Goal: Task Accomplishment & Management: Complete application form

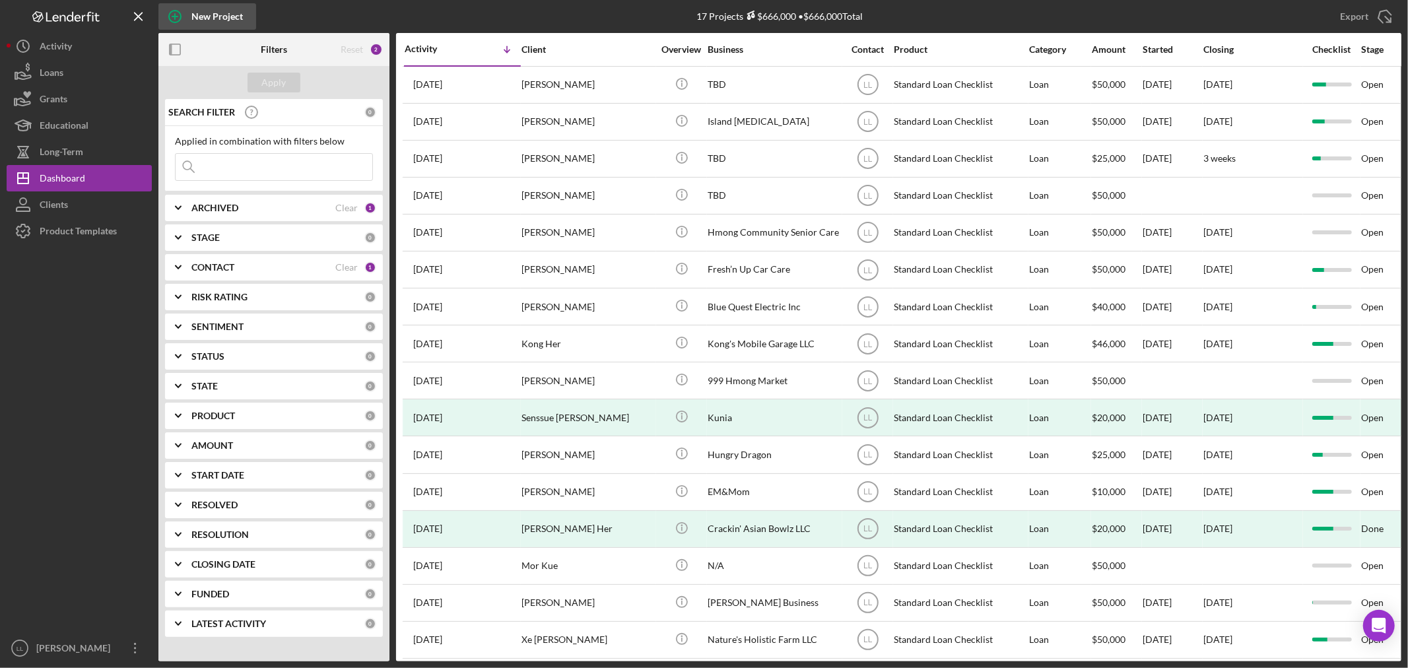
click at [183, 17] on icon "button" at bounding box center [174, 16] width 33 height 33
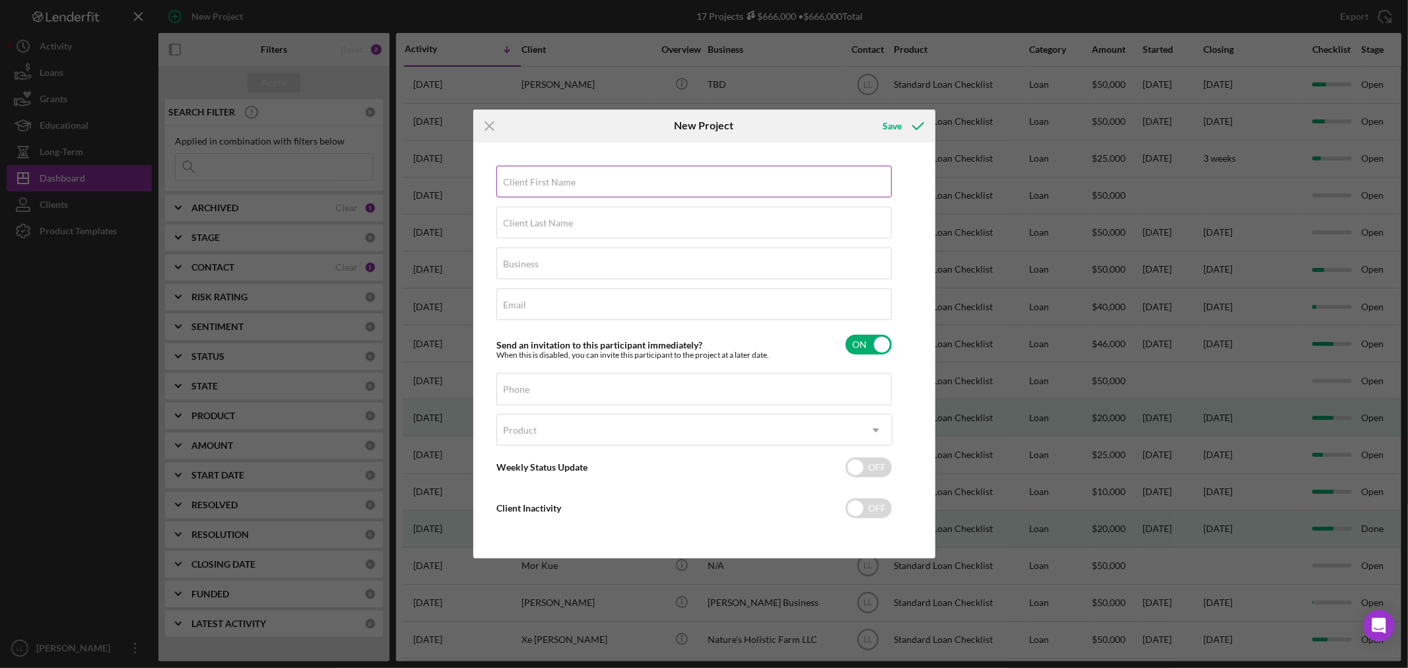
click at [517, 182] on label "Client First Name" at bounding box center [540, 182] width 73 height 11
click at [517, 182] on input "Client First Name" at bounding box center [693, 182] width 395 height 32
type input "Mia"
type input "Launhiada"
click at [572, 267] on input "Business" at bounding box center [693, 264] width 395 height 32
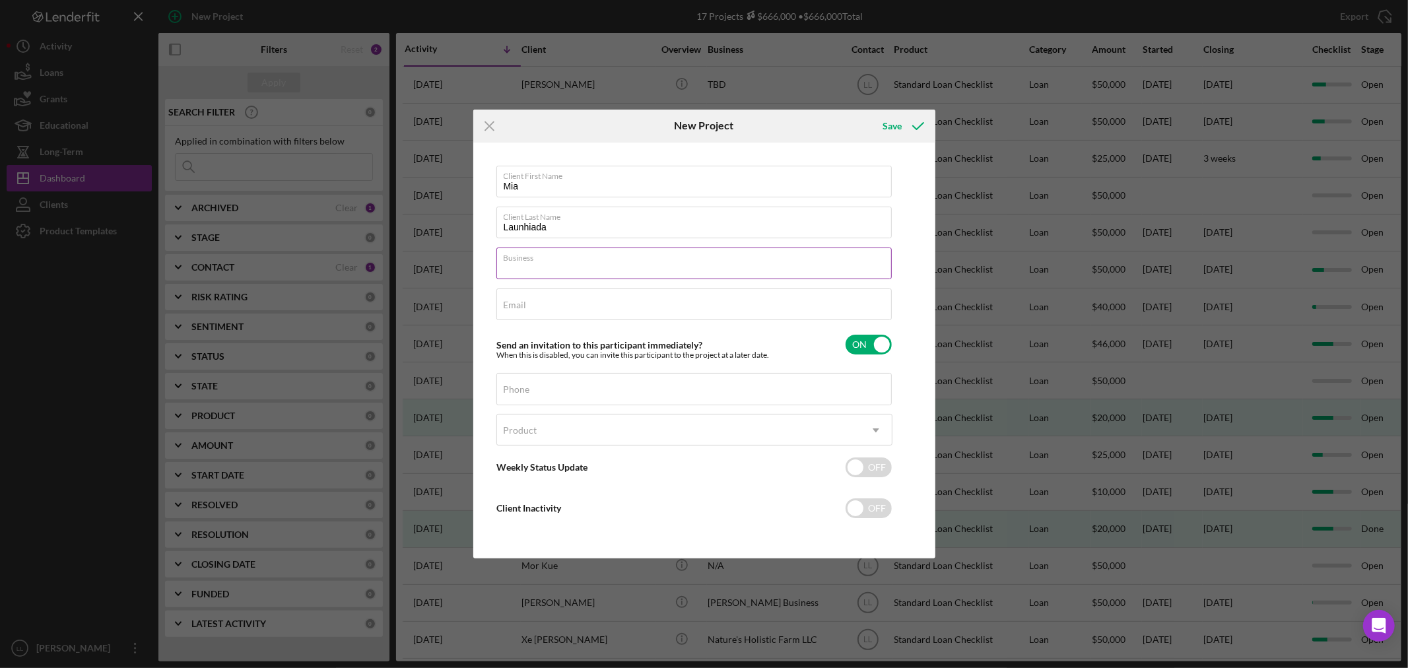
type input "TBD"
click at [589, 312] on input "Email" at bounding box center [693, 304] width 395 height 32
type input "[EMAIL_ADDRESS][DOMAIN_NAME]"
click at [630, 387] on div "Phone" at bounding box center [694, 389] width 396 height 33
type input "[PHONE_NUMBER]"
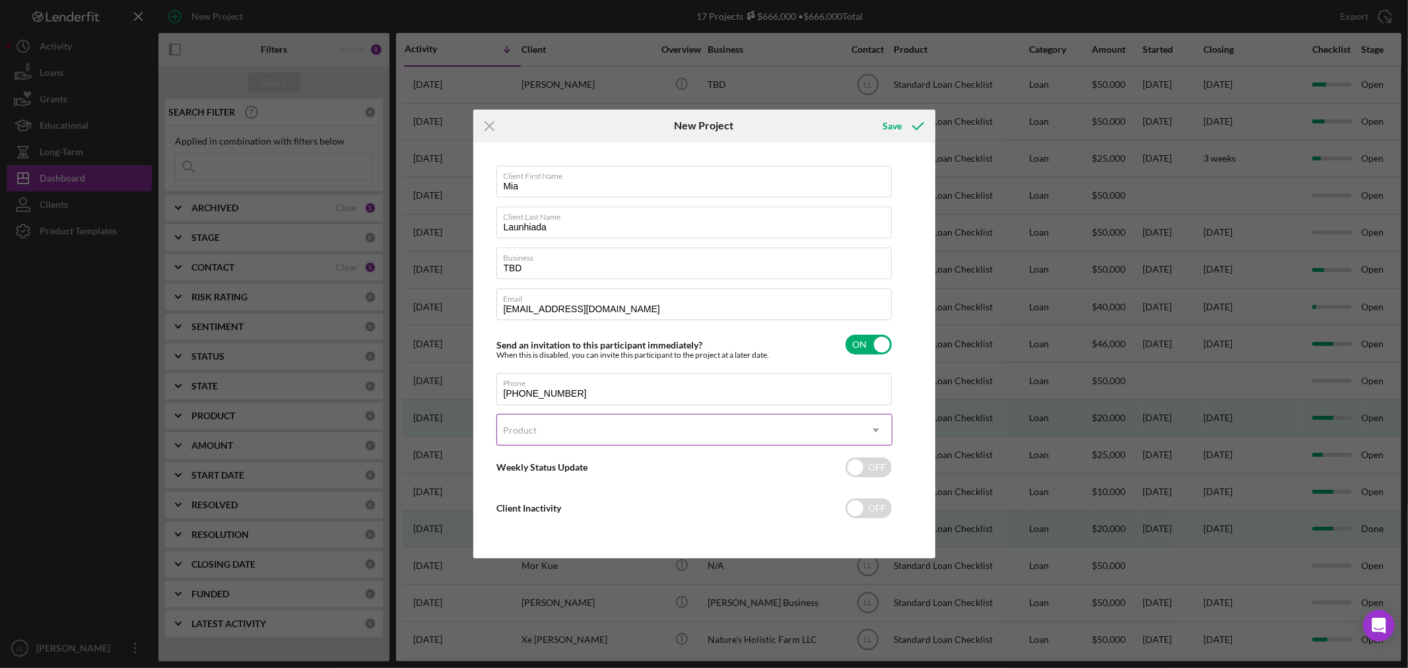
click at [674, 424] on div "Product" at bounding box center [678, 430] width 363 height 30
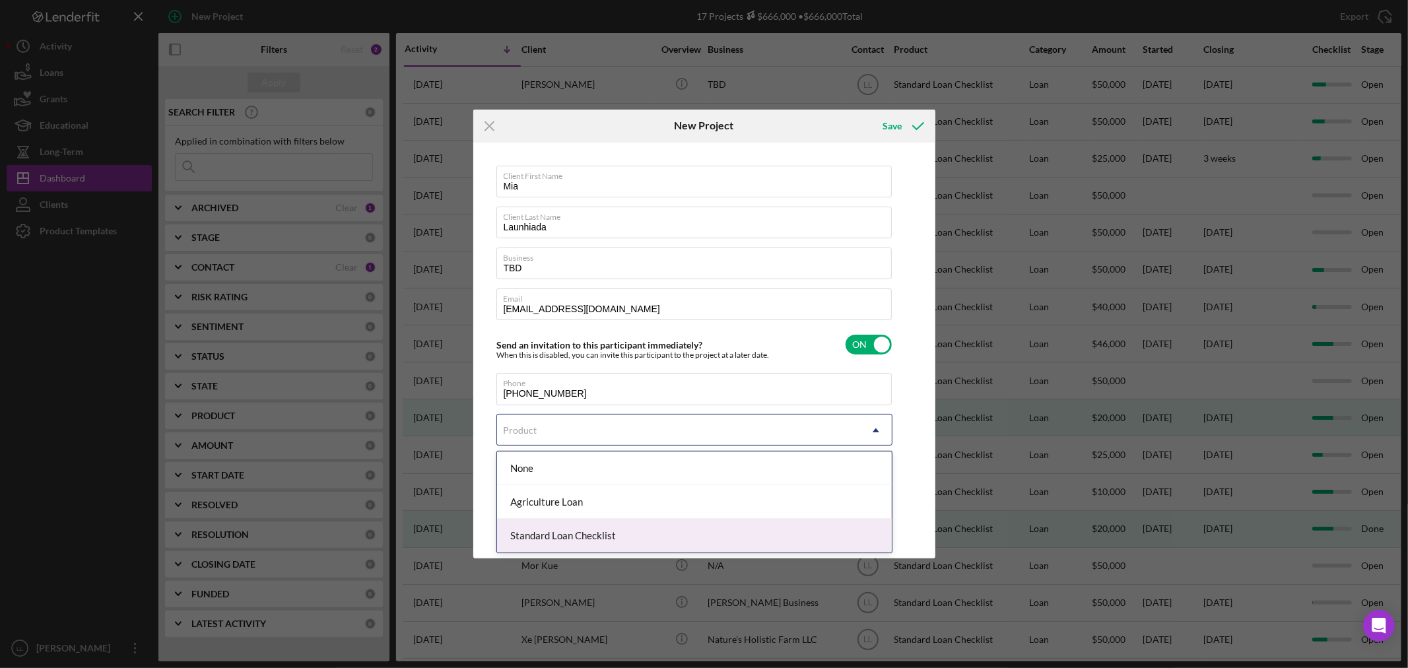
click at [599, 530] on div "Standard Loan Checklist" at bounding box center [694, 536] width 395 height 34
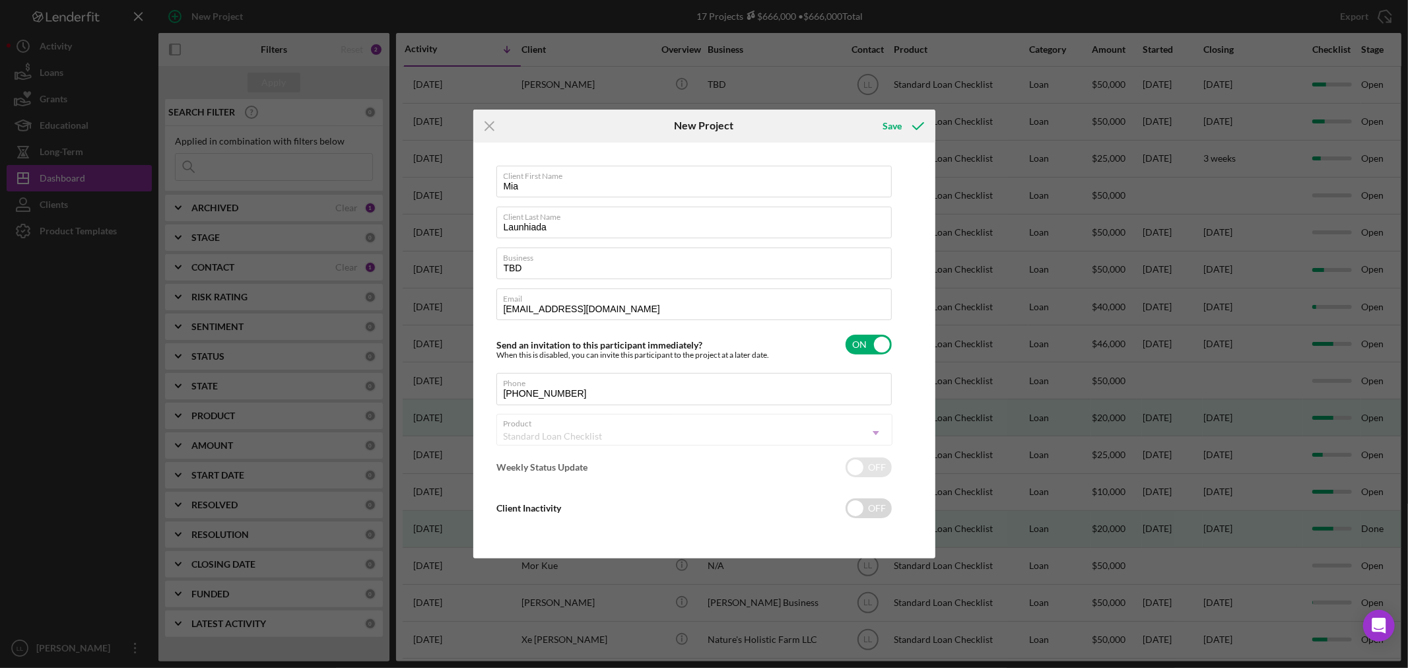
checkbox input "true"
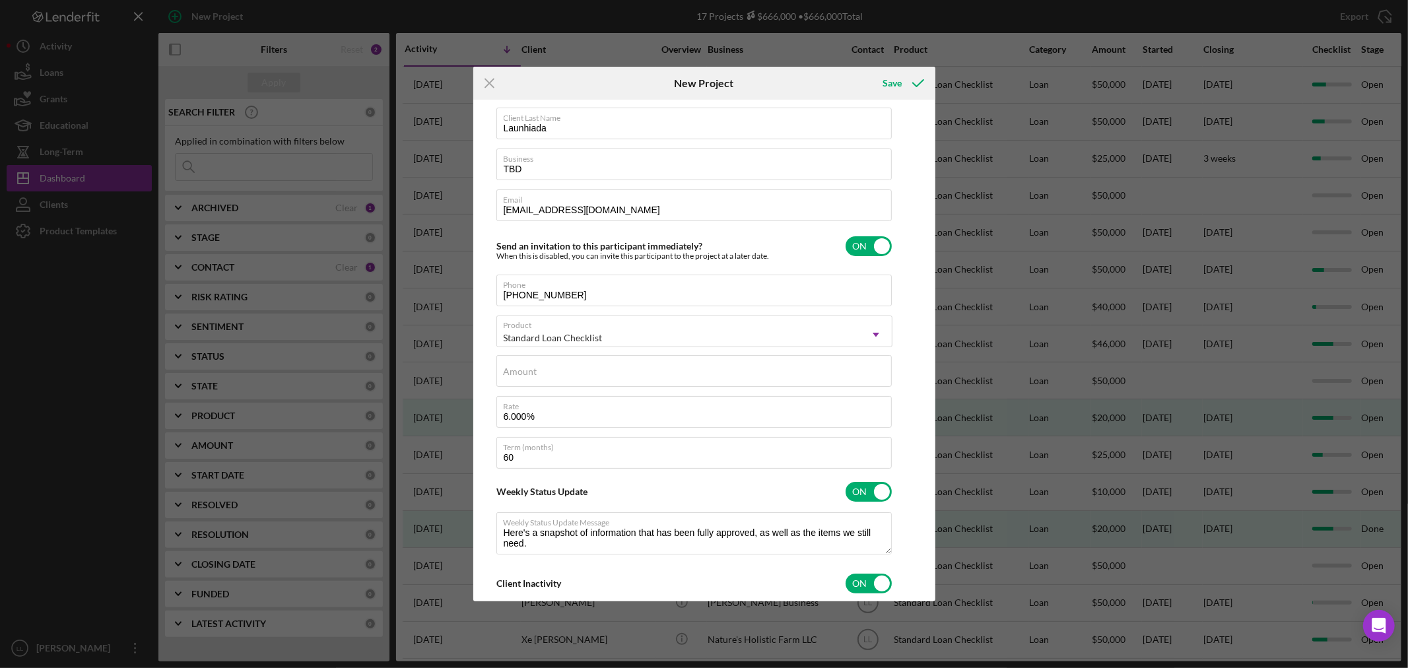
scroll to position [147, 0]
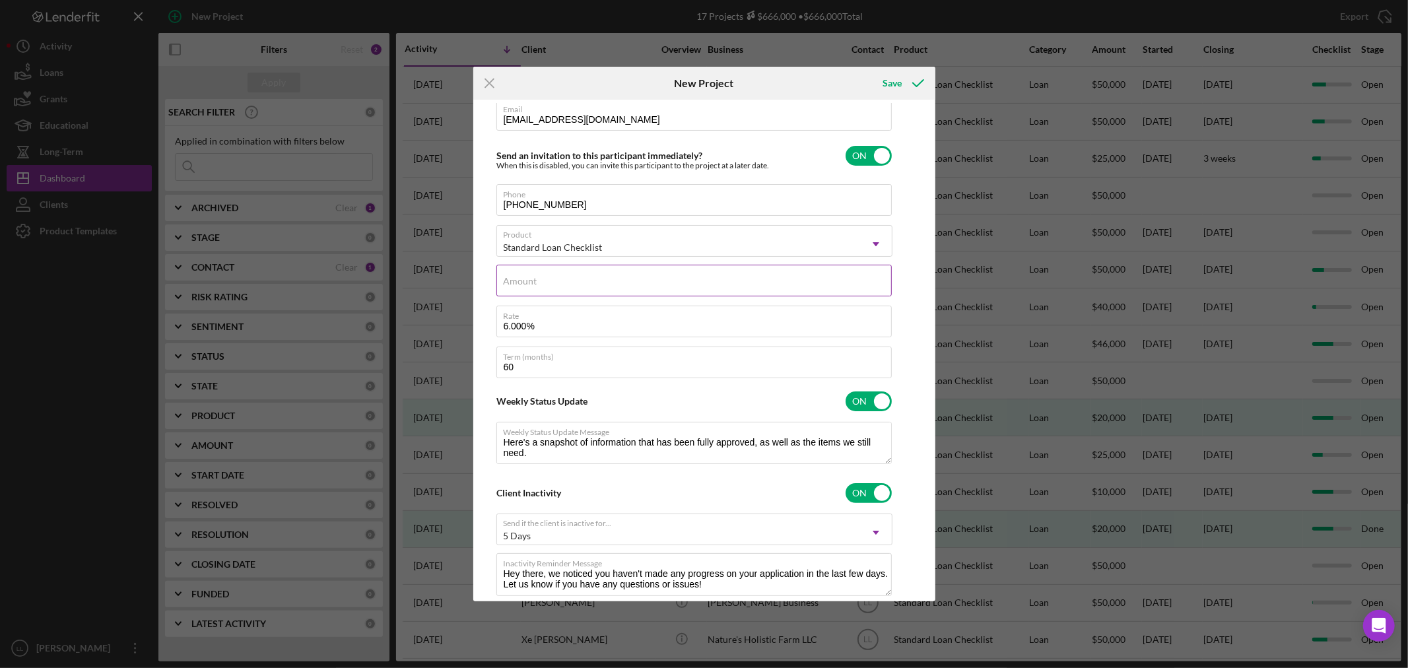
drag, startPoint x: 604, startPoint y: 282, endPoint x: 603, endPoint y: 269, distance: 13.3
click at [603, 269] on div "Amount" at bounding box center [694, 281] width 396 height 33
type input "$3"
type textarea "Here's a snapshot of information that has been fully approved, as well as the i…"
type input "$30"
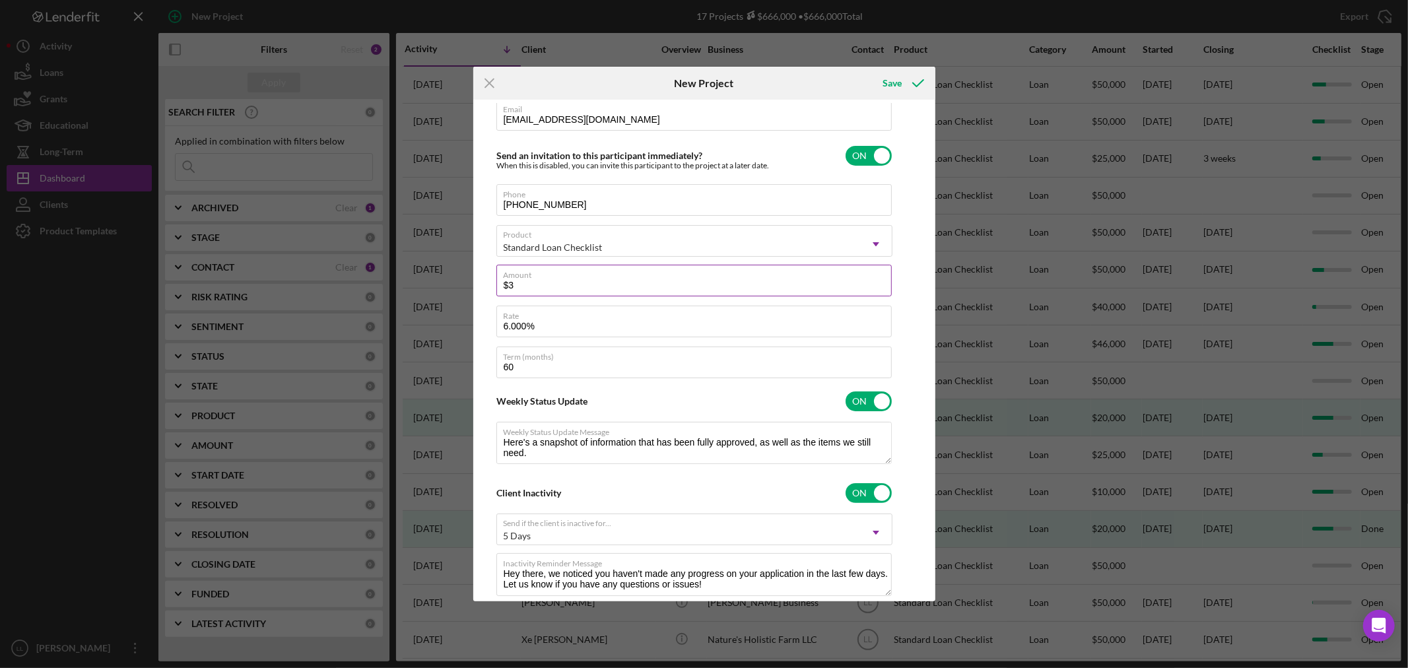
type textarea "Here's a snapshot of information that has been fully approved, as well as the i…"
type input "$300"
type textarea "Here's a snapshot of information that has been fully approved, as well as the i…"
type input "$3,000"
type textarea "Here's a snapshot of information that has been fully approved, as well as the i…"
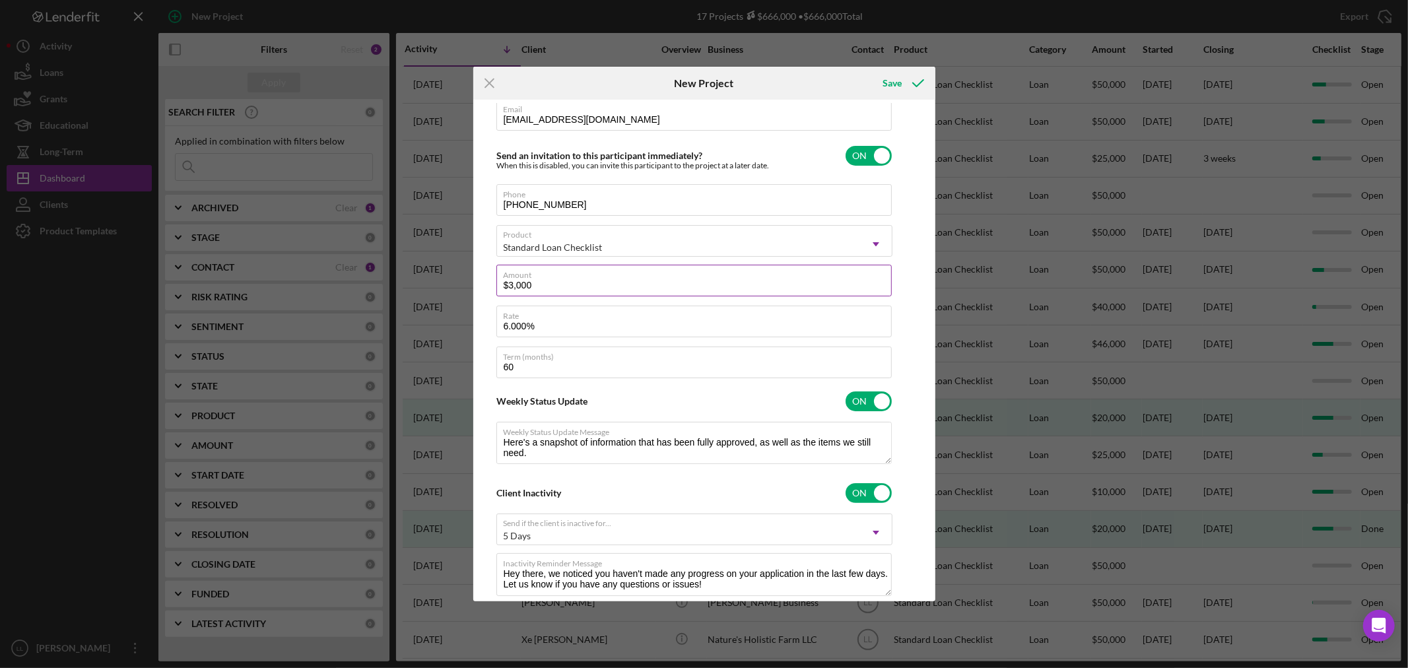
type input "$30,000"
type textarea "Here's a snapshot of information that has been fully approved, as well as the i…"
type input "$30,000"
click at [912, 348] on div "Client First Name Mia Client Last Name Launhiada Business TBD Email [EMAIL_ADDR…" at bounding box center [704, 350] width 455 height 495
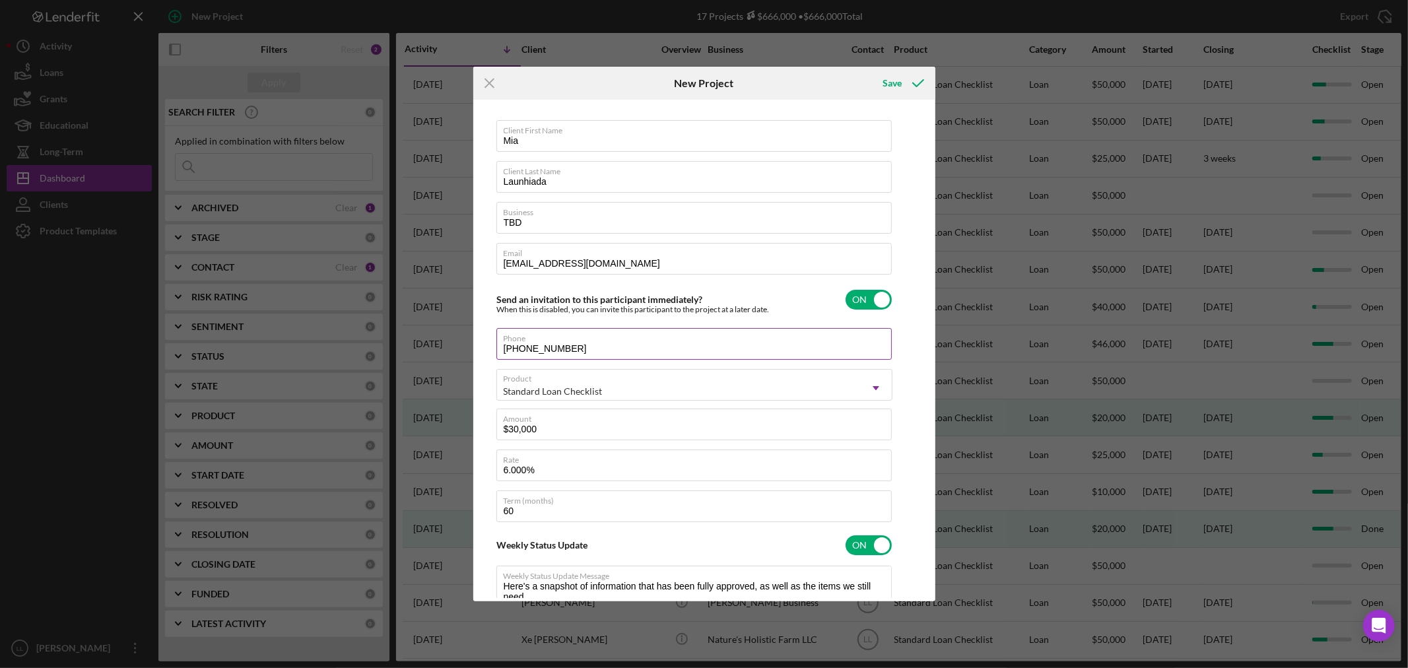
scroll to position [0, 0]
click at [896, 84] on div "Save" at bounding box center [892, 83] width 19 height 26
type textarea "Here's a snapshot of information that has been fully approved, as well as the i…"
checkbox input "false"
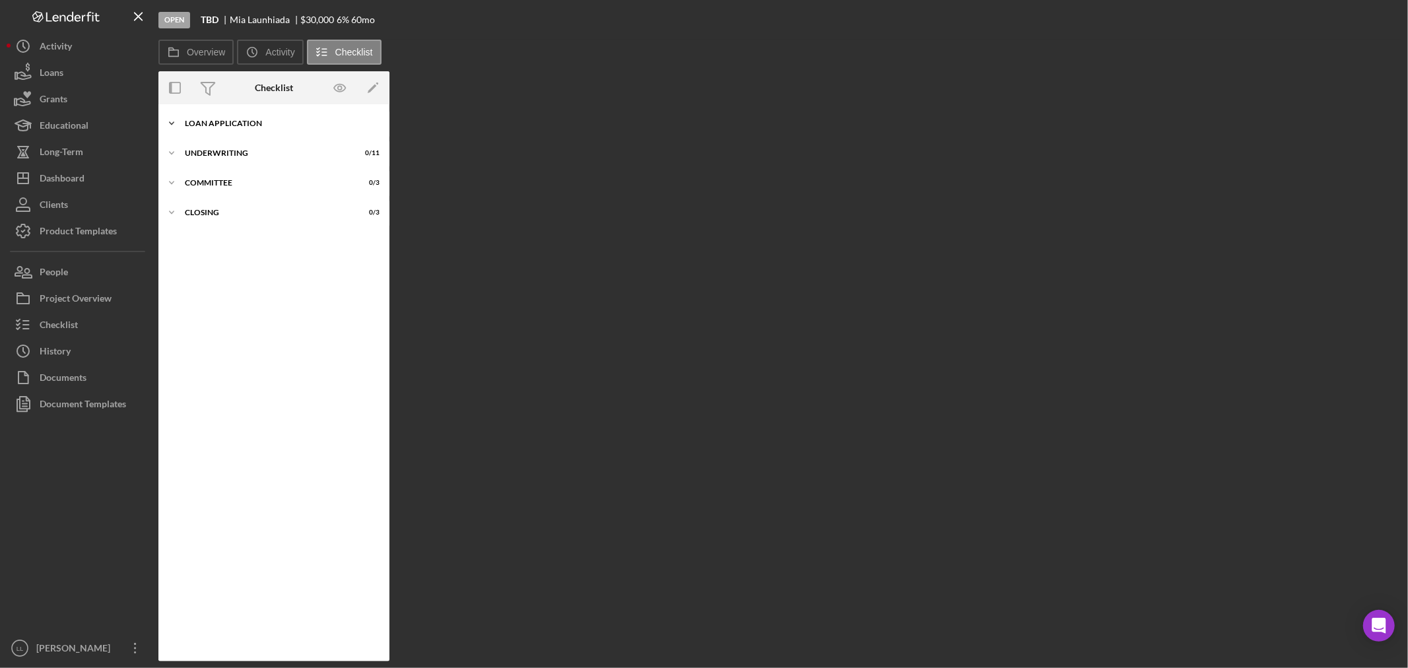
click at [213, 119] on div "Icon/Expander Loan Application 0 / 22" at bounding box center [273, 123] width 231 height 26
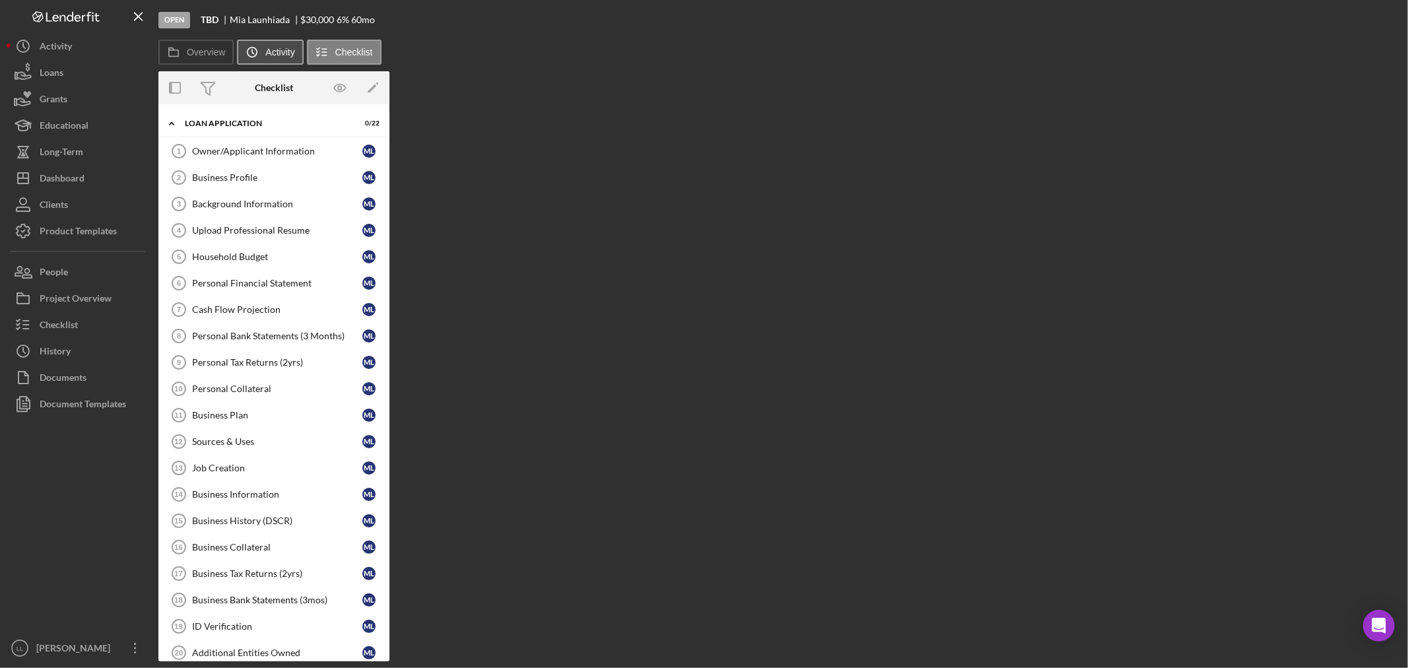
click at [266, 47] on label "Activity" at bounding box center [279, 52] width 29 height 11
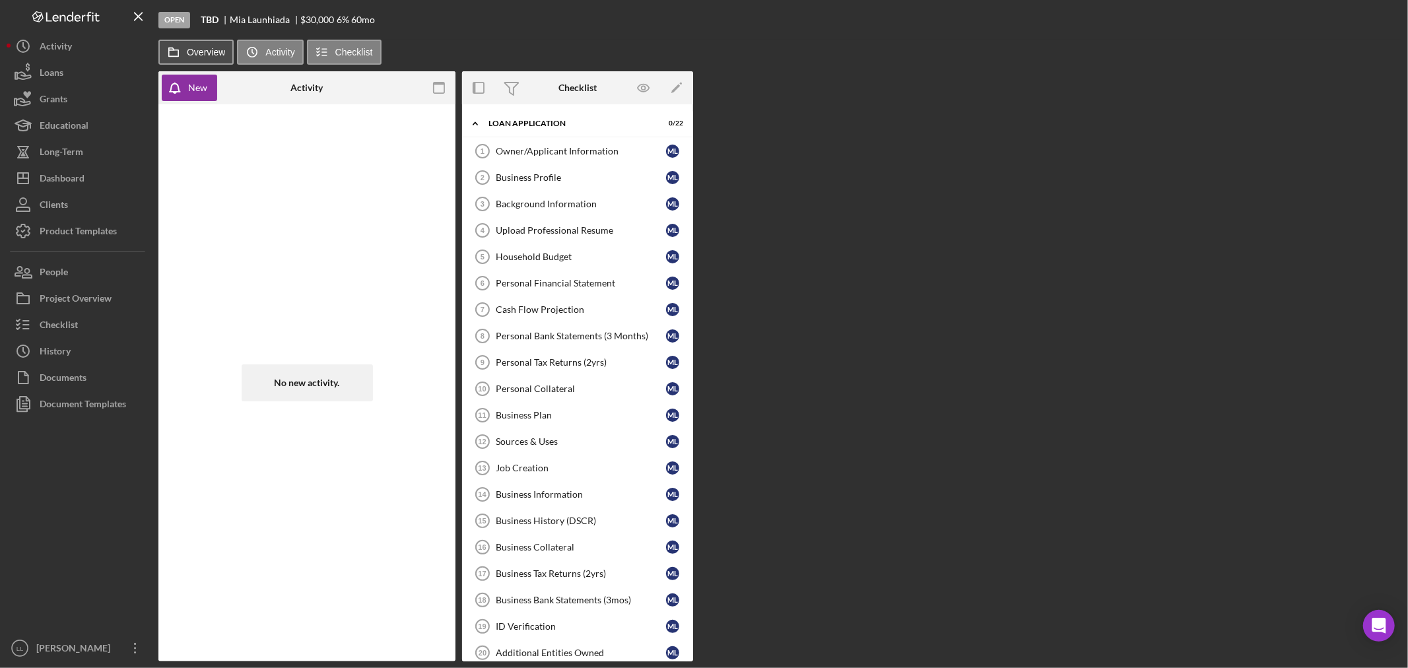
click at [203, 44] on button "Overview" at bounding box center [195, 52] width 75 height 25
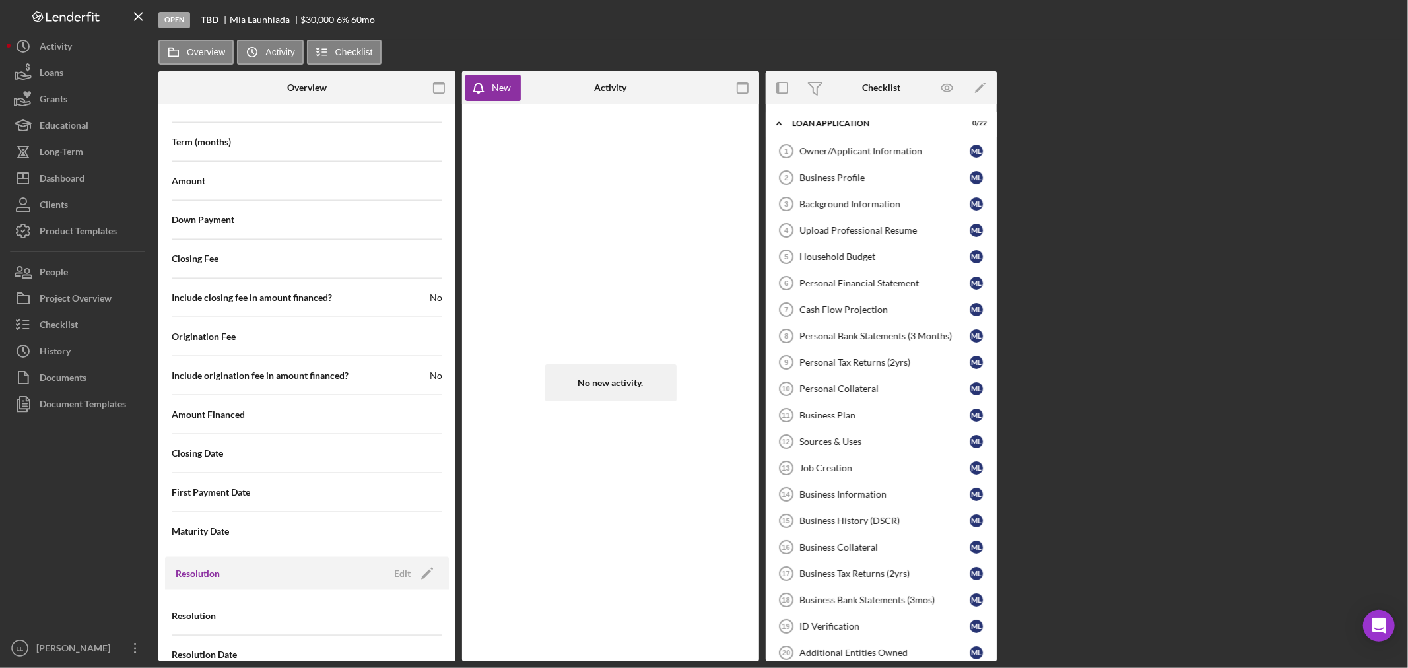
scroll to position [1452, 0]
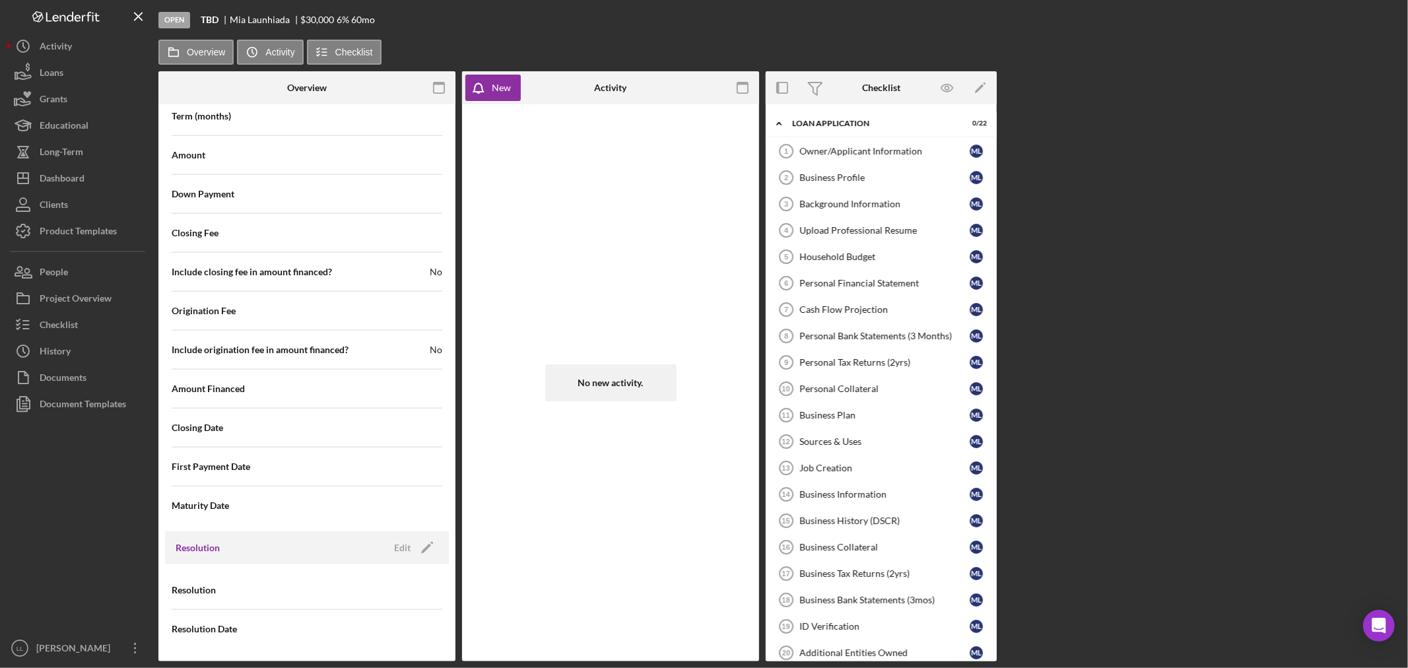
drag, startPoint x: 1153, startPoint y: 152, endPoint x: 1369, endPoint y: 170, distance: 216.5
click at [1170, 152] on div "Overview Internal Workflow Stage Open Icon/Dropdown Arrow Archive (can unarchiv…" at bounding box center [779, 366] width 1243 height 590
click at [76, 196] on button "Clients" at bounding box center [79, 204] width 145 height 26
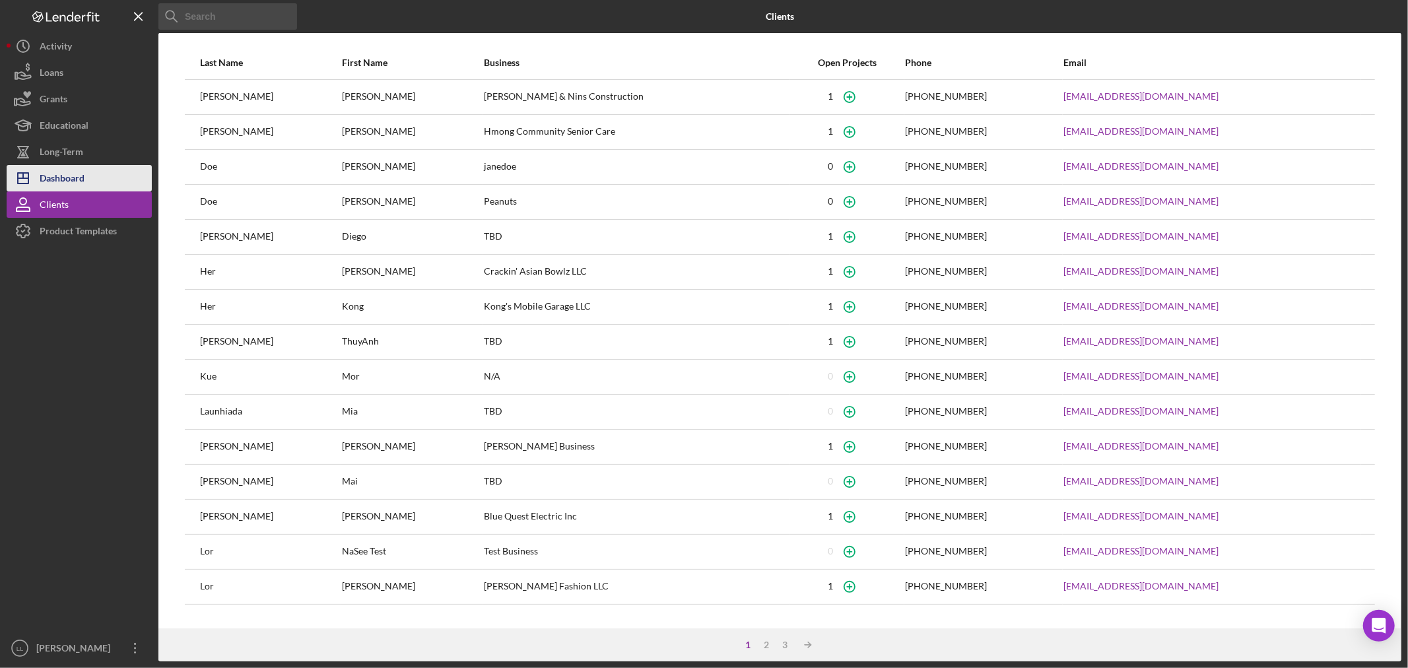
click at [75, 175] on div "Dashboard" at bounding box center [62, 180] width 45 height 30
